Goal: Transaction & Acquisition: Subscribe to service/newsletter

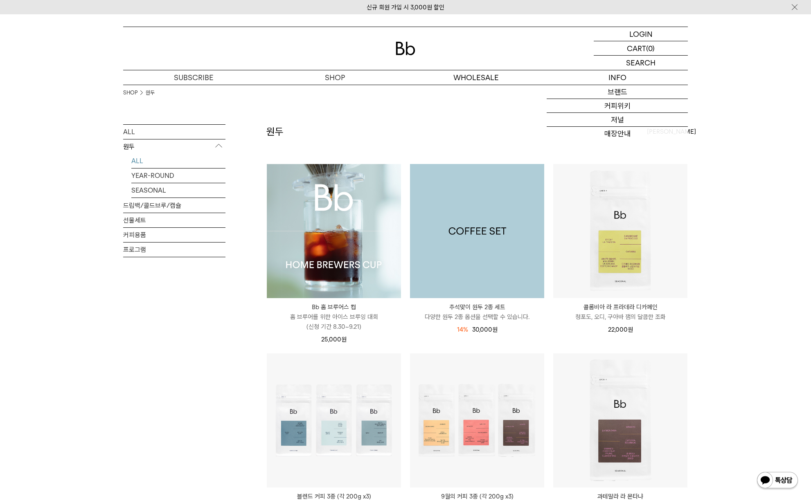
click at [508, 230] on img at bounding box center [477, 231] width 134 height 134
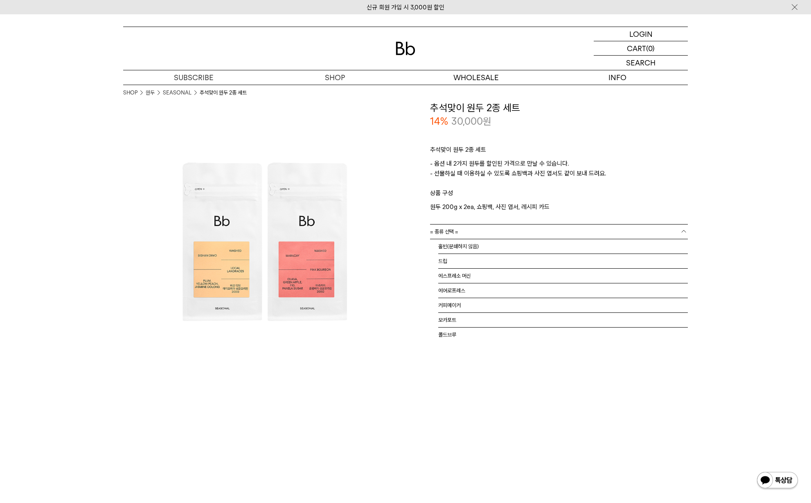
click at [569, 231] on link "= 종류 선택 =" at bounding box center [559, 232] width 258 height 14
click at [502, 245] on li "홀빈(분쇄하지 않음)" at bounding box center [563, 246] width 250 height 15
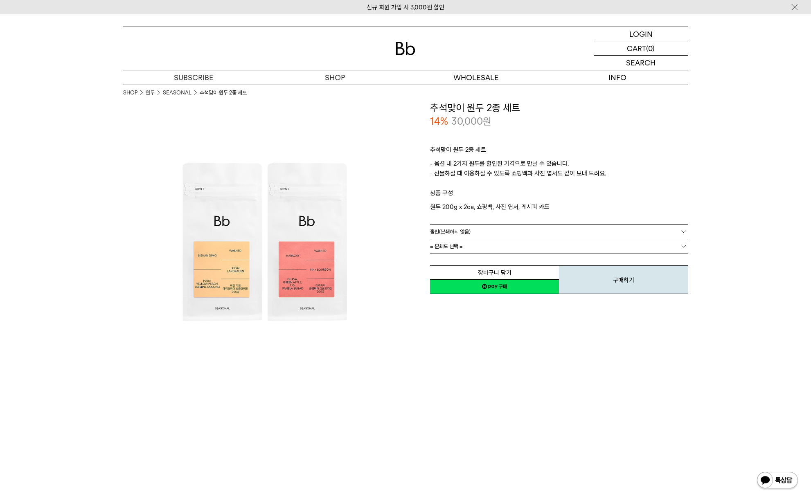
click at [502, 244] on link "= 분쇄도 선택 =" at bounding box center [559, 246] width 258 height 14
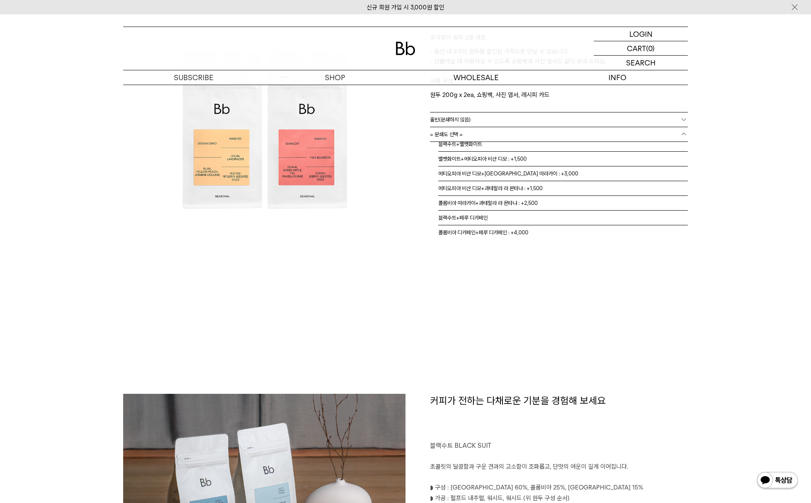
scroll to position [110, 0]
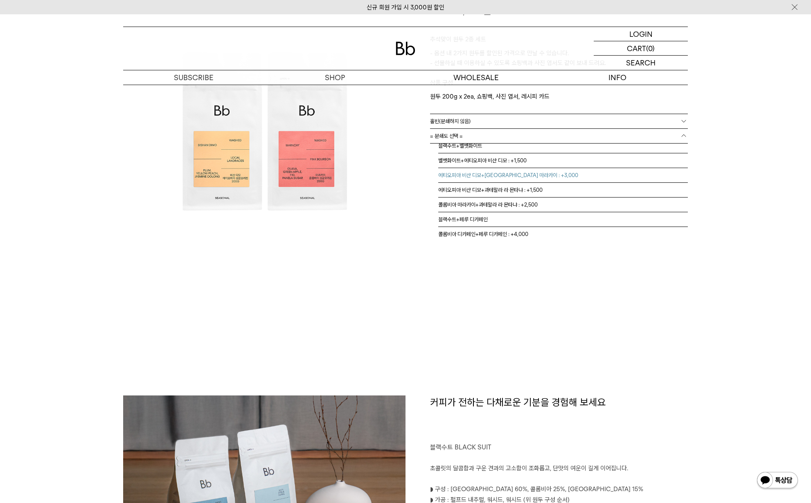
click at [566, 172] on li "에티오피아 비샨 디모+콜롬비아 마라카이 : +3,000" at bounding box center [563, 175] width 250 height 15
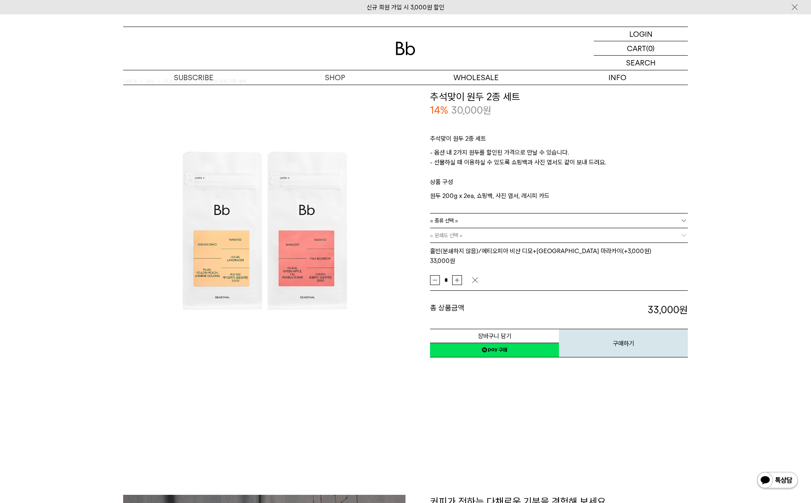
scroll to position [0, 0]
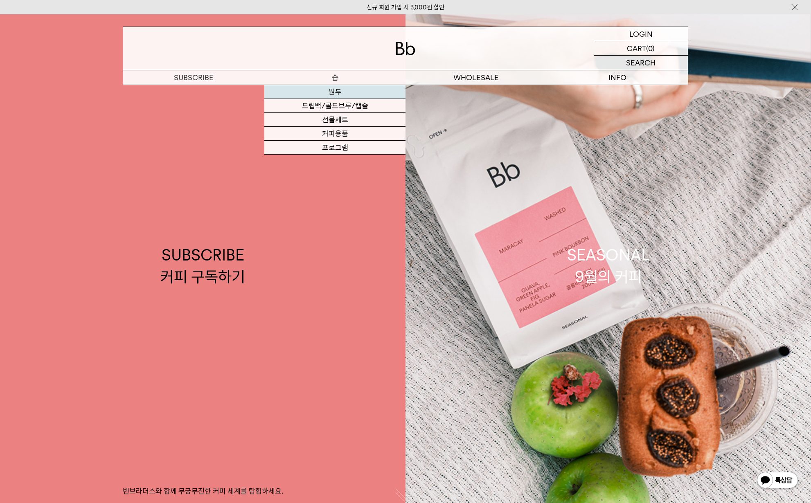
click at [335, 91] on link "원두" at bounding box center [334, 92] width 141 height 14
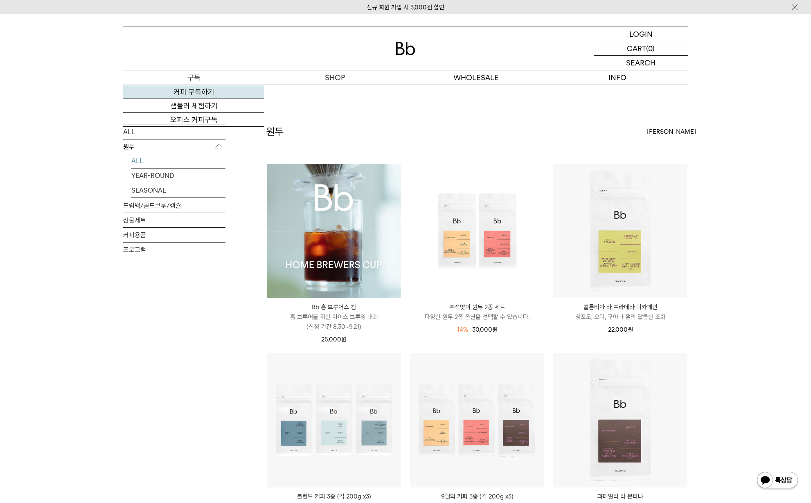
click at [193, 92] on link "커피 구독하기" at bounding box center [193, 92] width 141 height 14
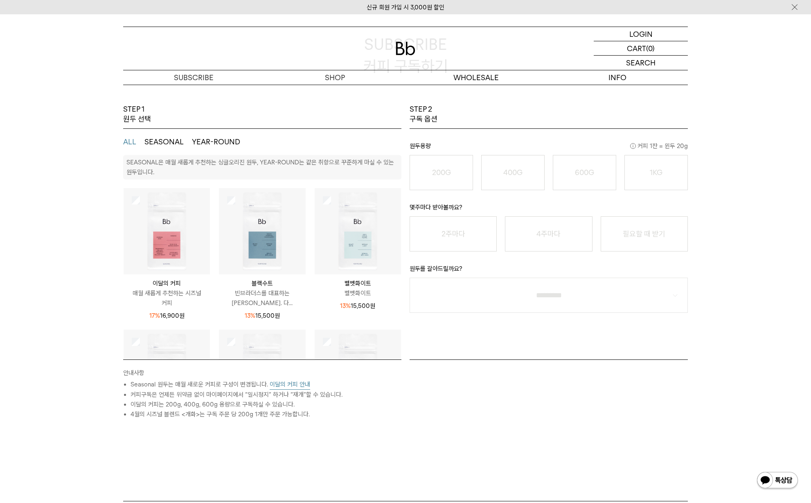
click at [157, 207] on img at bounding box center [167, 231] width 86 height 86
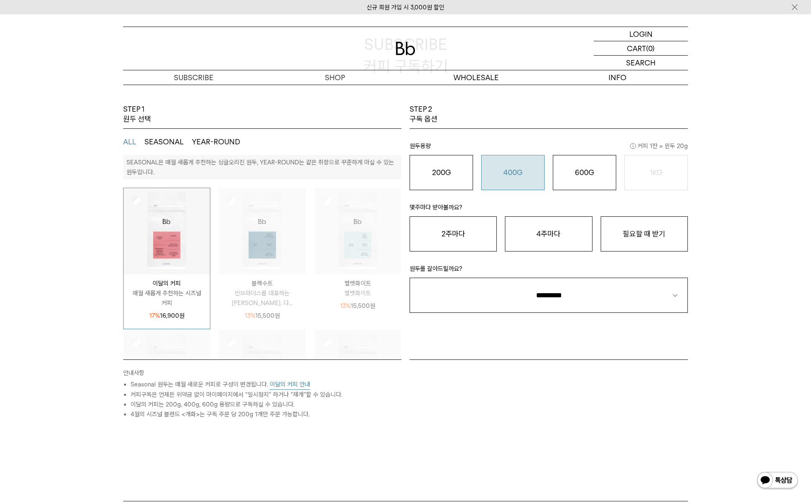
click at [504, 159] on button "400G 31,000 원" at bounding box center [512, 172] width 63 height 35
click at [634, 235] on button "필요할 때 받기" at bounding box center [644, 233] width 87 height 35
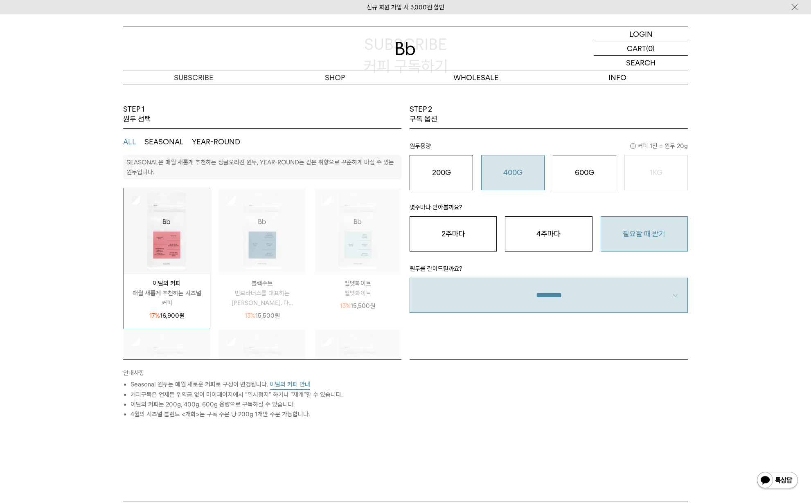
select select "**"
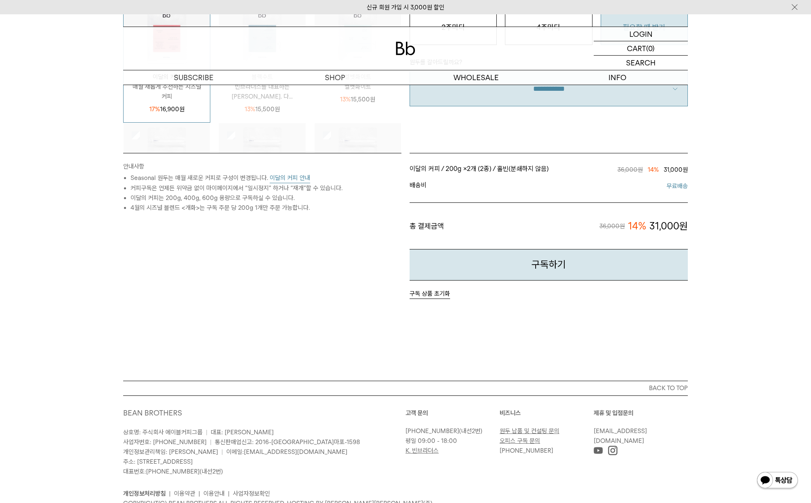
scroll to position [324, 0]
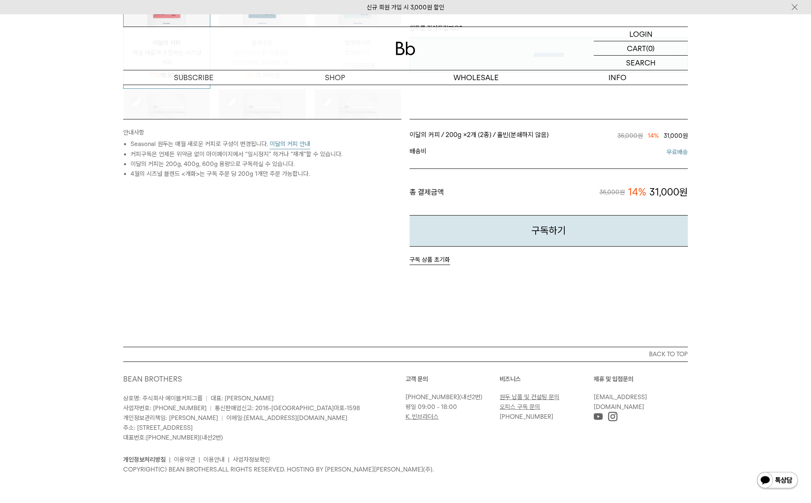
click at [295, 139] on button "이달의 커피 안내" at bounding box center [290, 144] width 40 height 10
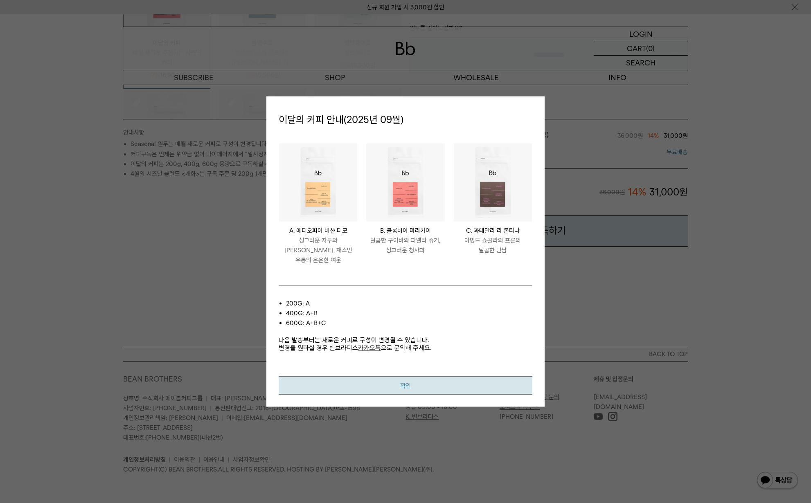
click at [404, 385] on button "확인" at bounding box center [406, 385] width 254 height 18
